Goal: Information Seeking & Learning: Learn about a topic

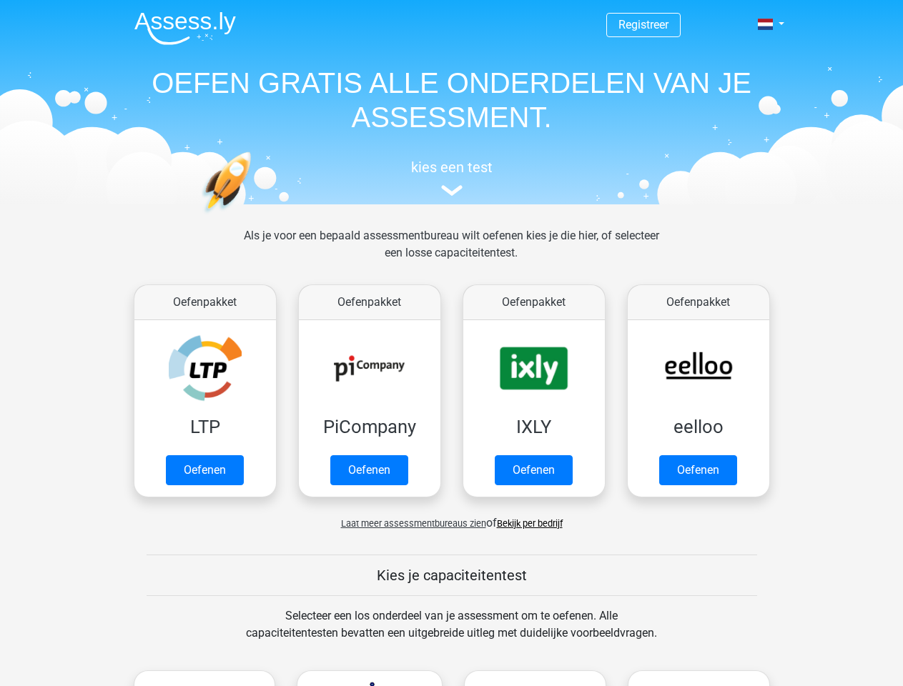
click at [767, 24] on span at bounding box center [765, 24] width 15 height 11
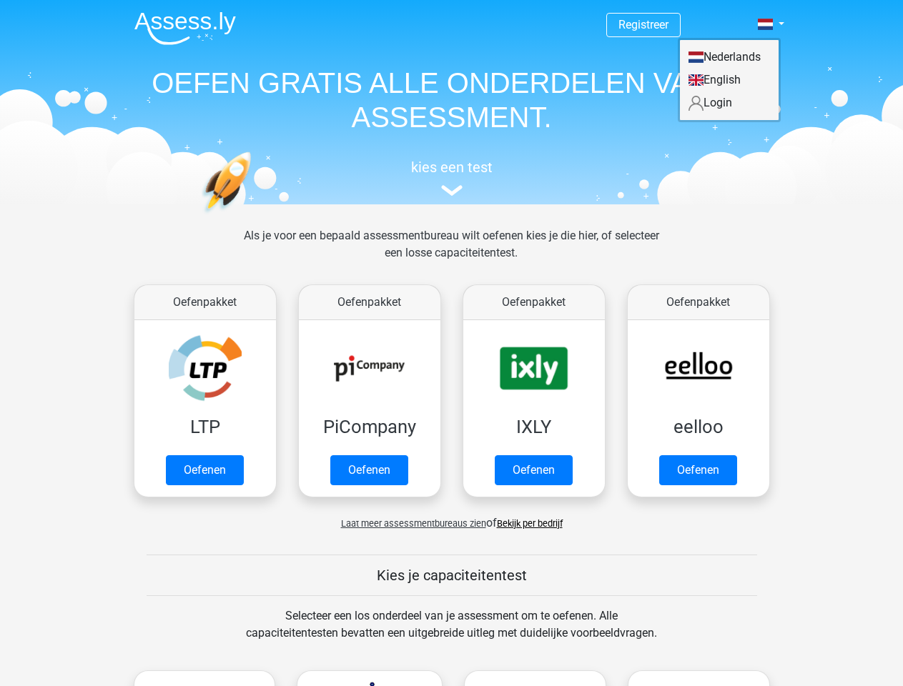
click at [410, 523] on span "Laat meer assessmentbureaus zien" at bounding box center [413, 523] width 145 height 11
